Goal: Obtain resource: Download file/media

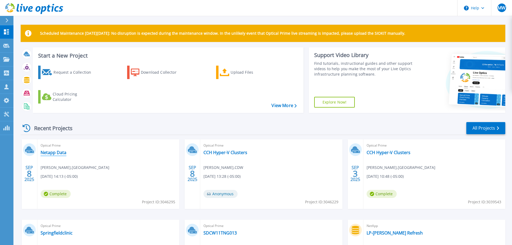
click at [55, 151] on link "Netapp Data" at bounding box center [54, 152] width 26 height 5
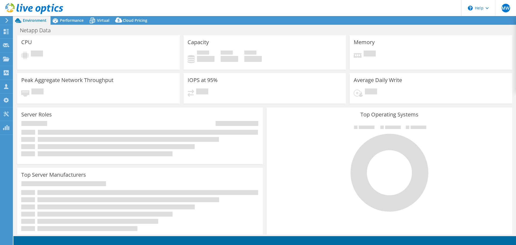
select select "USD"
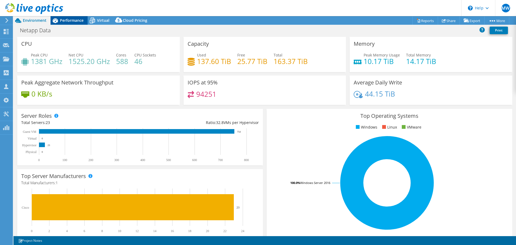
click at [69, 20] on span "Performance" at bounding box center [72, 20] width 24 height 5
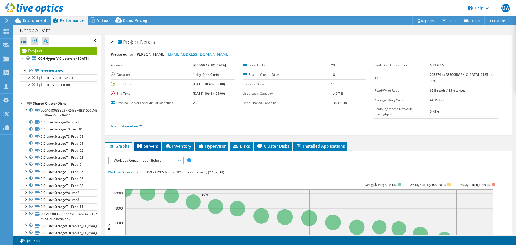
click at [147, 143] on span "Servers" at bounding box center [146, 145] width 21 height 5
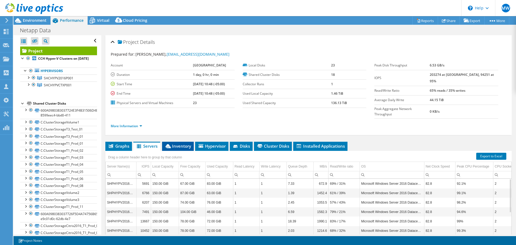
click at [178, 143] on span "Inventory" at bounding box center [178, 145] width 26 height 5
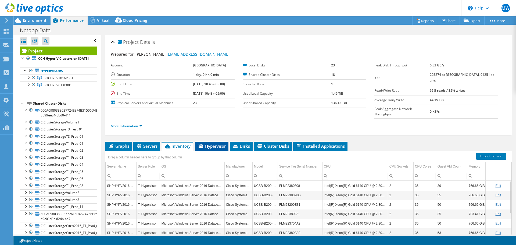
click at [216, 143] on span "Hypervisor" at bounding box center [212, 145] width 28 height 5
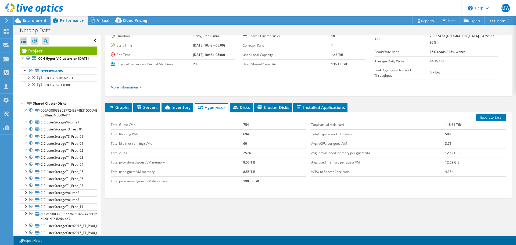
scroll to position [40, 0]
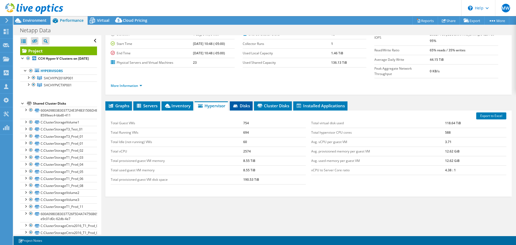
click at [246, 103] on span "Disks" at bounding box center [240, 105] width 17 height 5
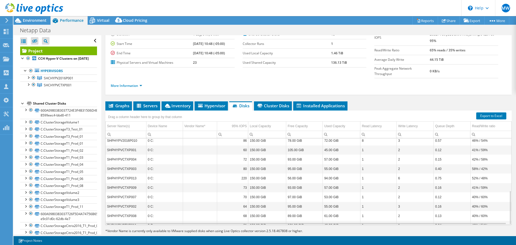
scroll to position [133, 0]
click at [259, 103] on span "Cluster Disks" at bounding box center [272, 105] width 32 height 5
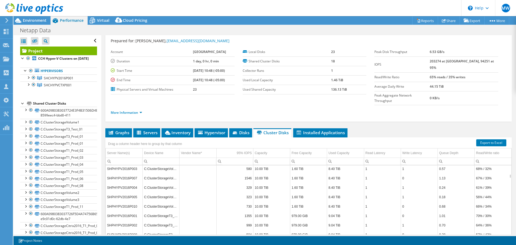
scroll to position [193, 0]
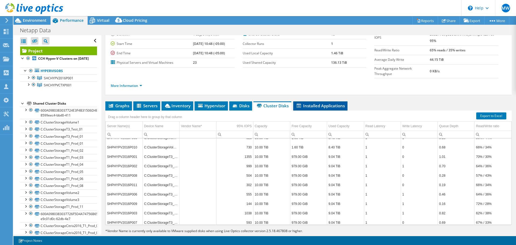
click at [329, 101] on li "Installed Applications" at bounding box center [320, 105] width 54 height 9
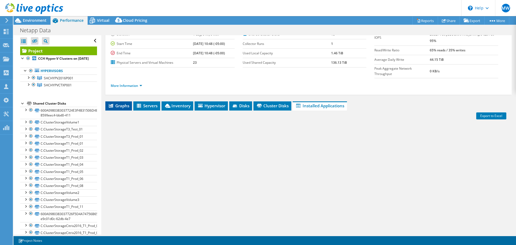
click at [126, 103] on span "Graphs" at bounding box center [118, 105] width 21 height 5
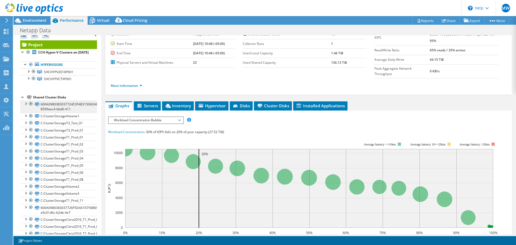
scroll to position [0, 0]
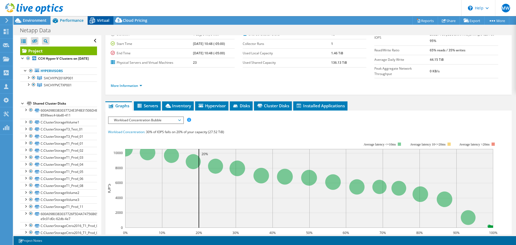
click at [103, 20] on span "Virtual" at bounding box center [103, 20] width 12 height 5
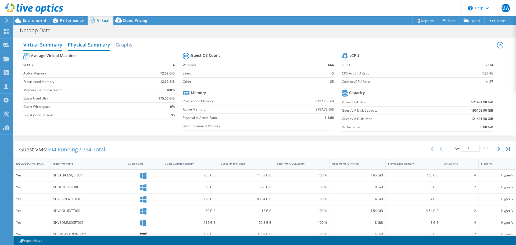
click at [94, 43] on h2 "Physical Summary" at bounding box center [89, 45] width 42 height 12
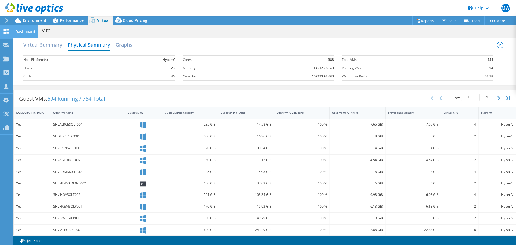
click at [21, 32] on div "Dashboard" at bounding box center [25, 31] width 25 height 13
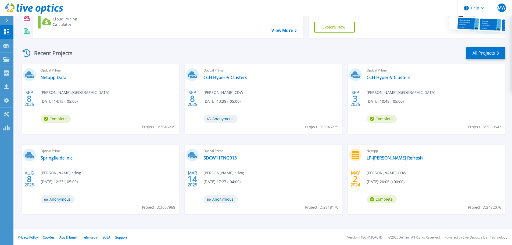
scroll to position [75, 0]
click at [380, 157] on link "LP-[PERSON_NAME] Refresh" at bounding box center [394, 156] width 56 height 5
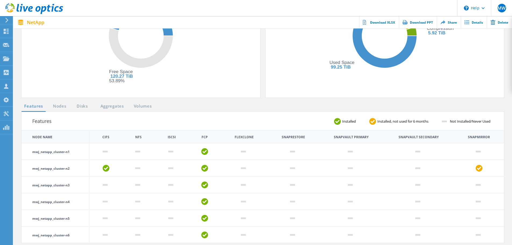
scroll to position [215, 0]
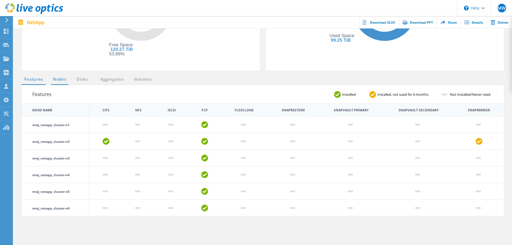
click at [52, 80] on link "Nodes" at bounding box center [59, 79] width 17 height 7
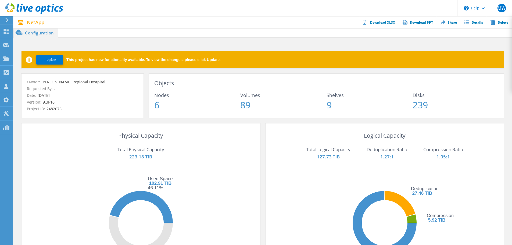
scroll to position [0, 0]
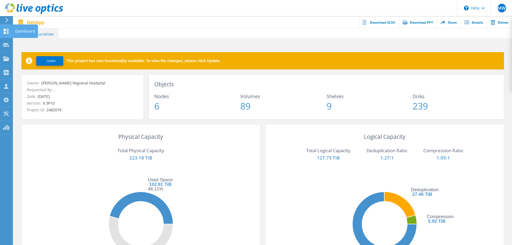
click at [15, 29] on div "Dashboard" at bounding box center [25, 30] width 25 height 13
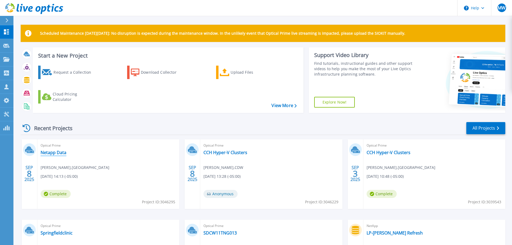
click at [57, 151] on link "Netapp Data" at bounding box center [54, 152] width 26 height 5
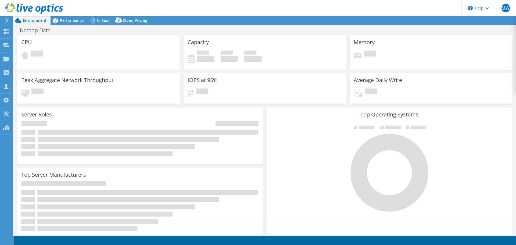
select select "USD"
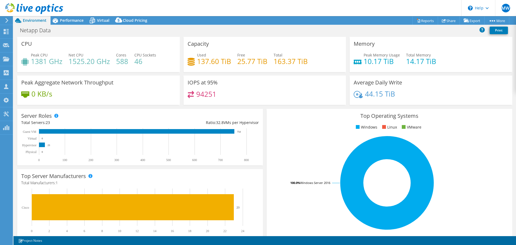
click at [60, 17] on div at bounding box center [31, 9] width 63 height 18
drag, startPoint x: 66, startPoint y: 19, endPoint x: 70, endPoint y: 20, distance: 4.0
click at [68, 19] on span "Performance" at bounding box center [72, 20] width 24 height 5
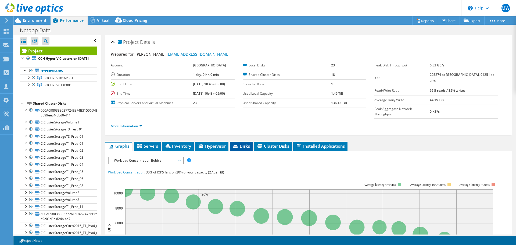
click at [237, 145] on icon at bounding box center [235, 146] width 5 height 3
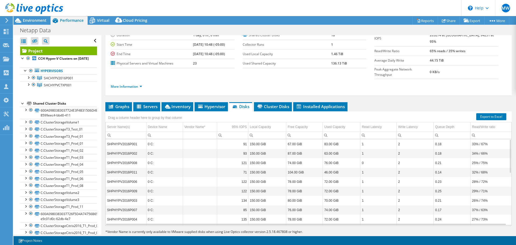
scroll to position [40, 0]
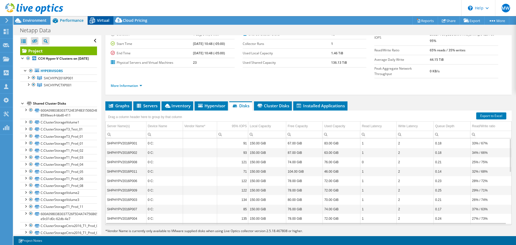
click at [104, 19] on span "Virtual" at bounding box center [103, 20] width 12 height 5
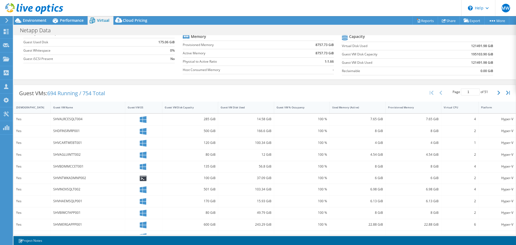
scroll to position [0, 0]
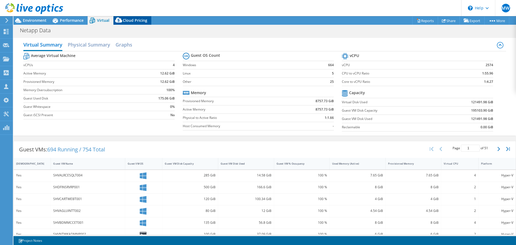
click at [125, 19] on span "Cloud Pricing" at bounding box center [135, 20] width 24 height 5
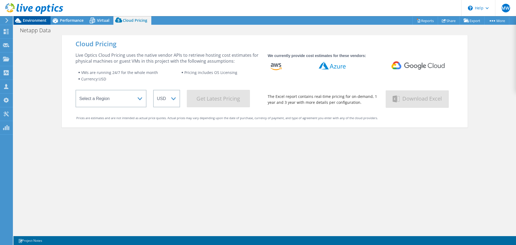
click at [30, 19] on span "Environment" at bounding box center [35, 20] width 24 height 5
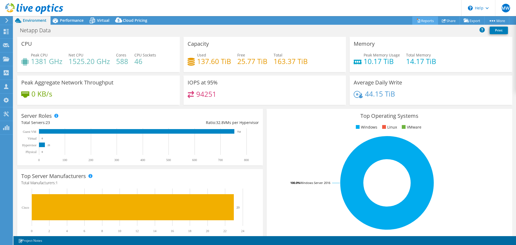
click at [417, 21] on link "Reports" at bounding box center [425, 20] width 26 height 8
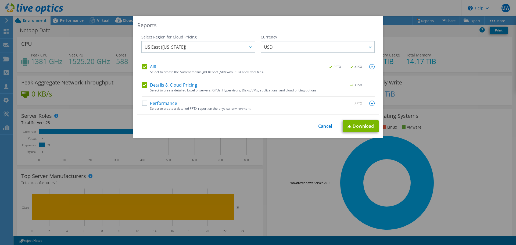
click at [145, 65] on label "AIR" at bounding box center [149, 66] width 15 height 5
click at [0, 0] on input "AIR" at bounding box center [0, 0] width 0 height 0
click at [355, 125] on link "Download" at bounding box center [360, 126] width 36 height 12
click at [322, 129] on div "This process may take a while, please wait... Cancel Download" at bounding box center [257, 126] width 241 height 12
drag, startPoint x: 323, startPoint y: 128, endPoint x: 341, endPoint y: 101, distance: 32.0
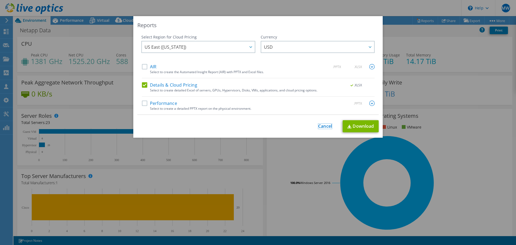
click at [323, 128] on link "Cancel" at bounding box center [325, 126] width 14 height 5
